Goal: Task Accomplishment & Management: Manage account settings

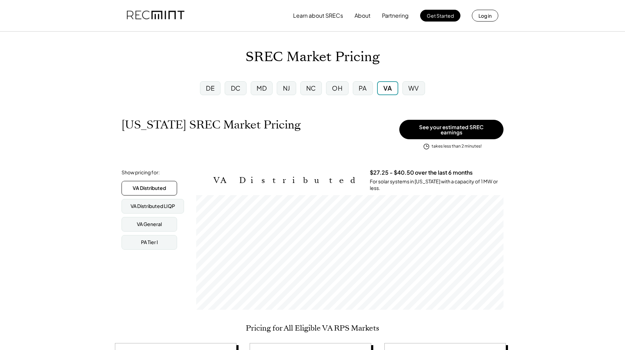
scroll to position [115, 307]
click at [497, 10] on div "Learn about SRECs About Partnering Get Started Log in" at bounding box center [395, 16] width 205 height 14
click at [492, 12] on button "Log in" at bounding box center [485, 16] width 26 height 12
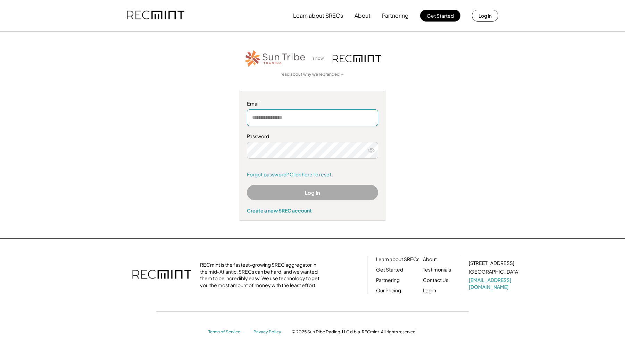
click at [349, 117] on input "email" at bounding box center [312, 117] width 131 height 17
